Goal: Task Accomplishment & Management: Complete application form

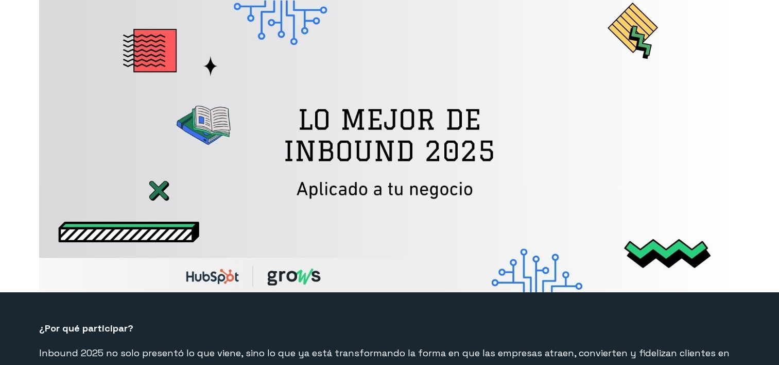
select select "AR"
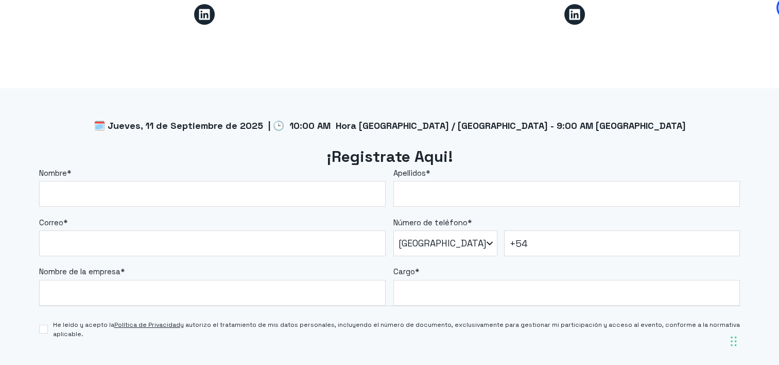
scroll to position [842, 0]
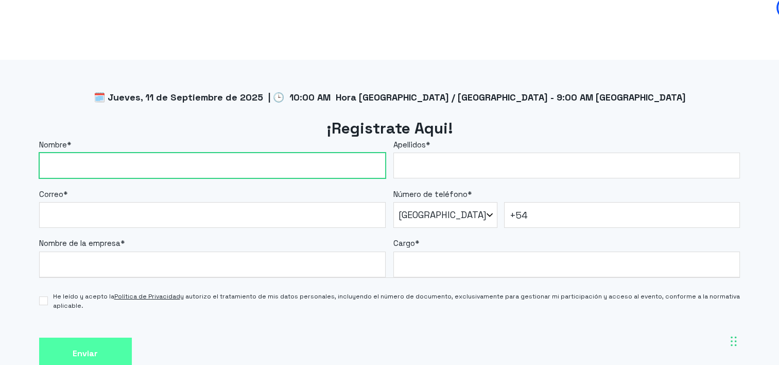
click at [93, 161] on input "Nombre *" at bounding box center [212, 165] width 347 height 26
type input "[PERSON_NAME]"
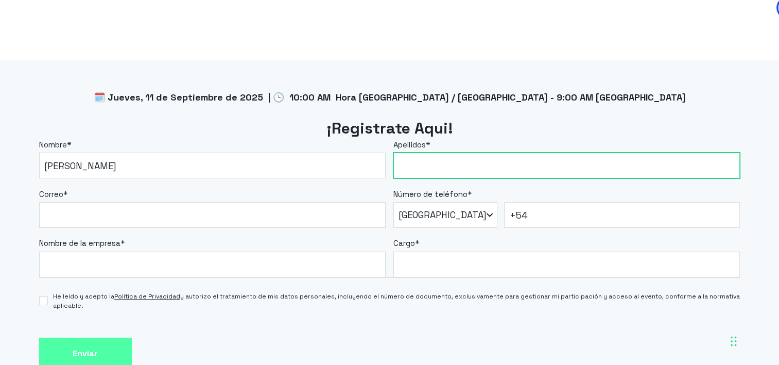
click at [428, 166] on input "Apellidos *" at bounding box center [566, 165] width 347 height 26
type input "L."
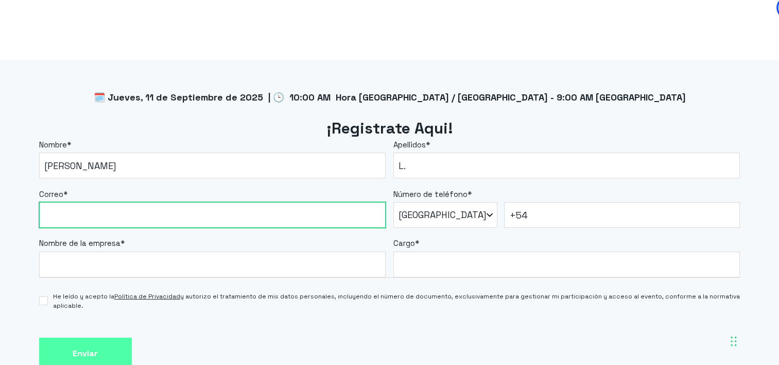
click at [126, 202] on input "Correo *" at bounding box center [212, 215] width 347 height 26
type input "[PERSON_NAME][EMAIL_ADDRESS][DOMAIN_NAME]"
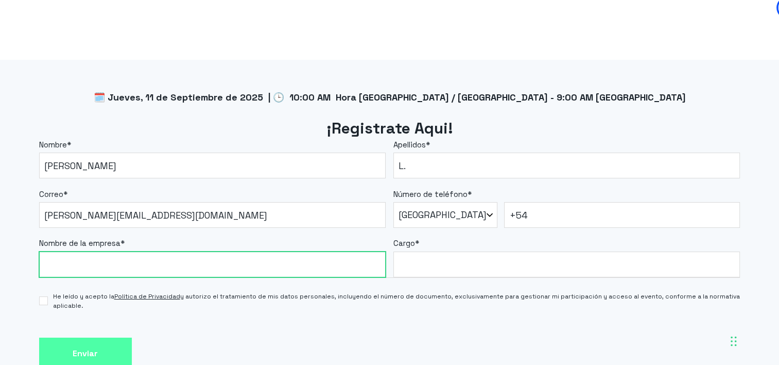
type input "CleverFT"
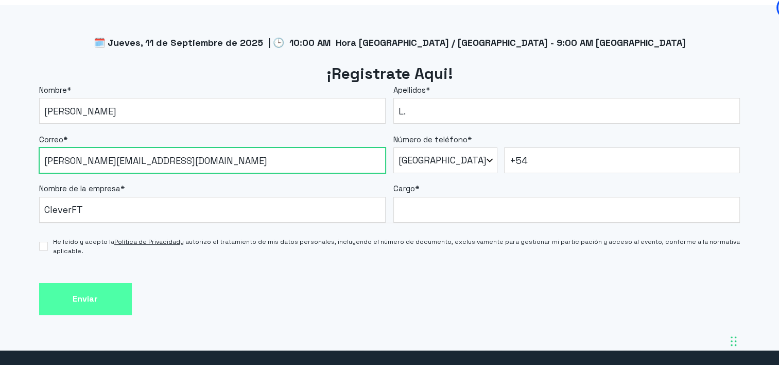
scroll to position [913, 0]
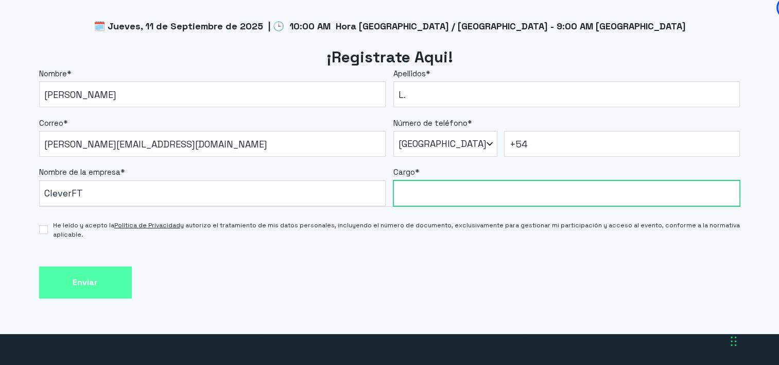
click at [456, 194] on input "Cargo *" at bounding box center [566, 193] width 347 height 26
type input "A"
type input "Calidad y Eficiencia Operativa"
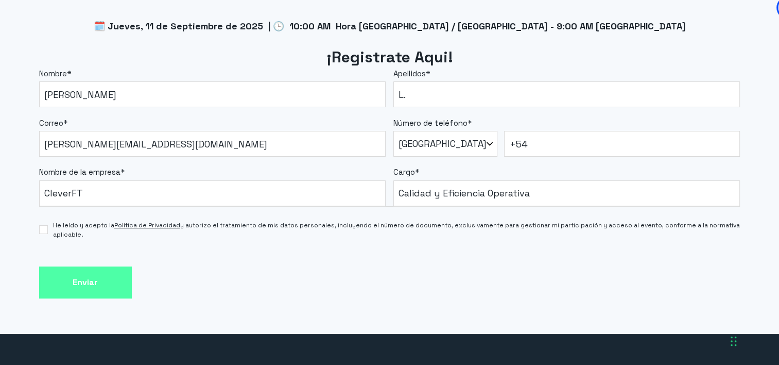
click at [47, 228] on label "He leído y acepto la Política de Privacidad y autorizo el tratamiento de mis da…" at bounding box center [389, 229] width 701 height 19
click at [47, 228] on input "He leído y acepto la Política de Privacidad y autorizo el tratamiento de mis da…" at bounding box center [43, 229] width 9 height 9
checkbox input "true"
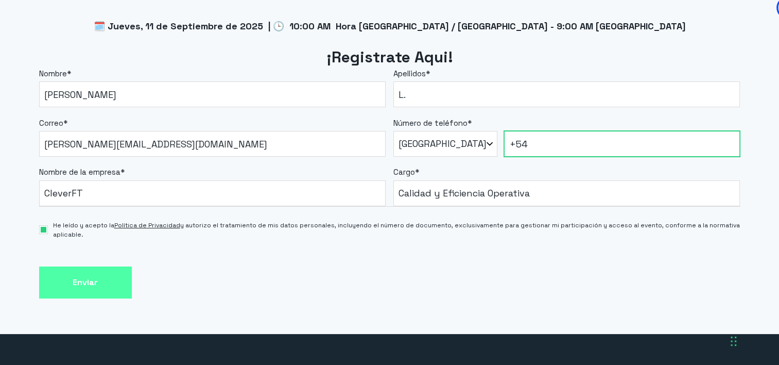
click at [534, 143] on input "+54" at bounding box center [622, 144] width 236 height 26
type input "[PHONE_NUMBER]"
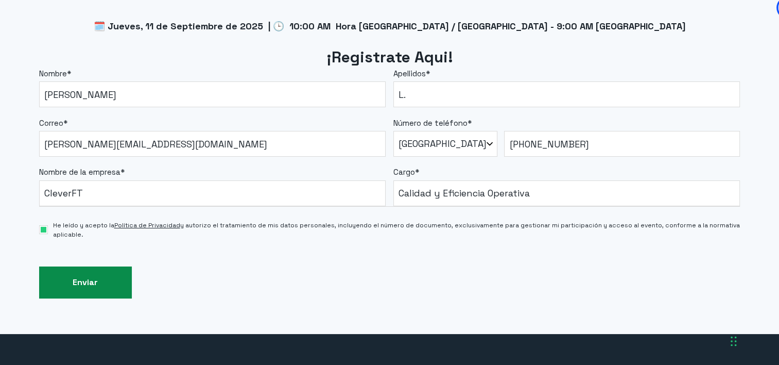
click at [110, 293] on input "Enviar" at bounding box center [85, 282] width 93 height 32
